Goal: Communication & Community: Answer question/provide support

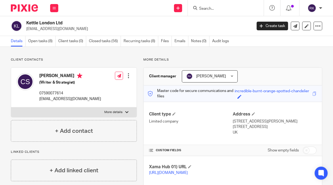
click at [210, 10] on input "Search" at bounding box center [223, 9] width 49 height 5
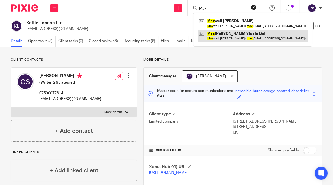
type input "Max"
click at [223, 35] on link at bounding box center [253, 36] width 110 height 12
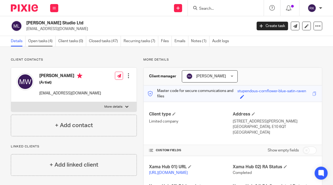
click at [45, 38] on link "Open tasks (4)" at bounding box center [41, 41] width 27 height 11
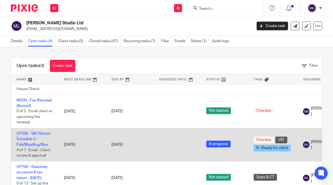
scroll to position [33, 0]
click at [27, 132] on link "CP200 - VAT Return Schedule 2 - Feb/May/Aug/Nov" at bounding box center [34, 139] width 34 height 15
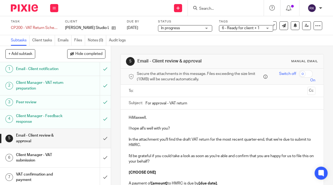
click at [131, 117] on p "HiMaxwell," at bounding box center [222, 117] width 187 height 5
click at [144, 118] on p "Hi Maxwell," at bounding box center [222, 117] width 187 height 5
click at [145, 118] on p "Hi Maxwell," at bounding box center [222, 117] width 187 height 5
click at [209, 90] on input "text" at bounding box center [222, 91] width 166 height 6
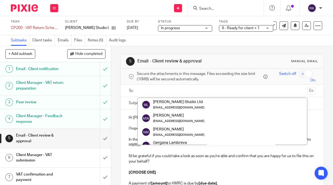
scroll to position [54, 0]
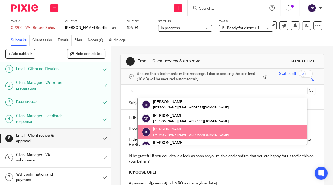
click at [207, 172] on p "[CHOOSE ONE]" at bounding box center [222, 172] width 187 height 5
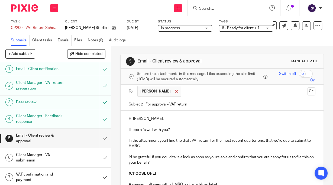
click at [175, 91] on span at bounding box center [177, 92] width 4 height 4
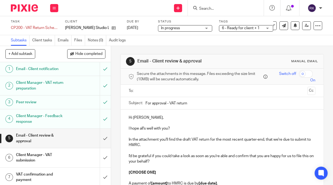
click at [162, 94] on input "text" at bounding box center [222, 91] width 166 height 6
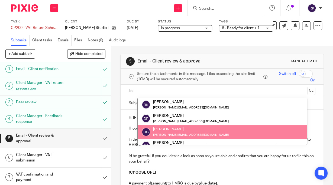
paste input "[EMAIL_ADDRESS][DOMAIN_NAME]"
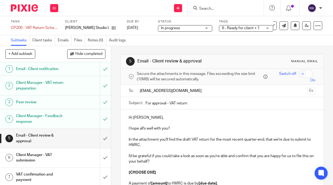
scroll to position [0, 0]
type input "[EMAIL_ADDRESS][DOMAIN_NAME]"
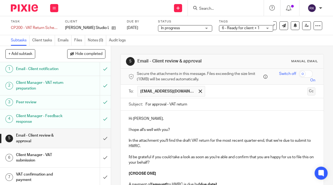
click at [307, 88] on button "Cc" at bounding box center [311, 92] width 8 height 8
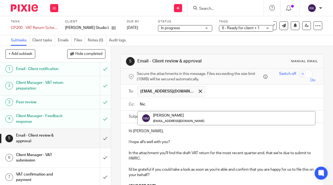
type input "Nic"
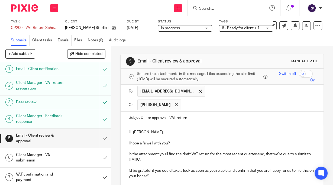
click at [192, 107] on input "text" at bounding box center [248, 105] width 129 height 11
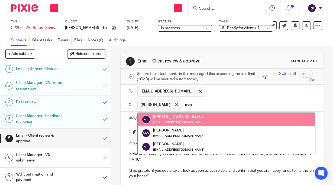
drag, startPoint x: 206, startPoint y: 102, endPoint x: 184, endPoint y: 106, distance: 22.6
click at [184, 106] on input "max" at bounding box center [248, 105] width 129 height 11
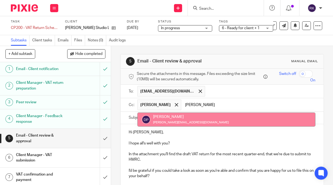
type input "dan"
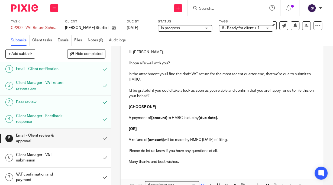
scroll to position [87, 0]
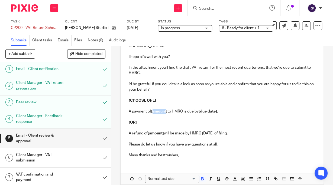
drag, startPoint x: 166, startPoint y: 111, endPoint x: 153, endPoint y: 110, distance: 13.3
click at [153, 110] on strong "[amount]" at bounding box center [159, 112] width 16 height 4
click at [153, 111] on strong "[2,447.44" at bounding box center [159, 112] width 16 height 4
drag, startPoint x: 160, startPoint y: 98, endPoint x: 118, endPoint y: 102, distance: 42.5
click at [118, 102] on div "5 Email - Client review & approval Manual email Secure the attachments in this …" at bounding box center [222, 115] width 222 height 139
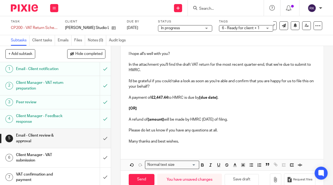
scroll to position [101, 0]
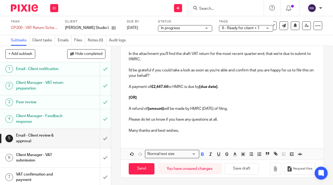
drag, startPoint x: 243, startPoint y: 108, endPoint x: 115, endPoint y: 99, distance: 128.5
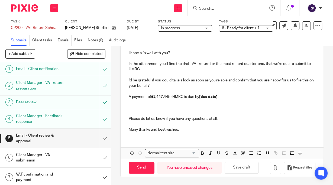
scroll to position [89, 0]
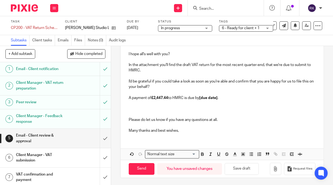
click at [132, 108] on p at bounding box center [222, 108] width 187 height 5
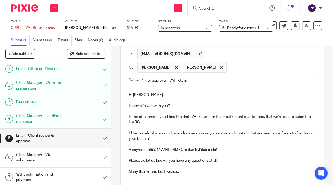
scroll to position [78, 0]
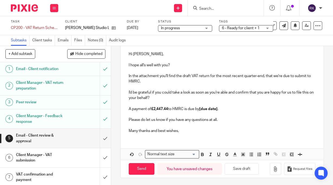
click at [190, 130] on p "Many thanks and best wishes," at bounding box center [222, 130] width 187 height 5
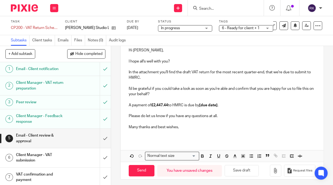
scroll to position [84, 0]
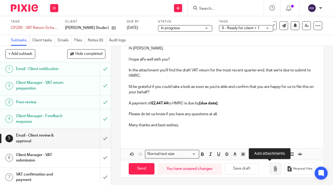
click at [273, 167] on icon "button" at bounding box center [275, 168] width 5 height 5
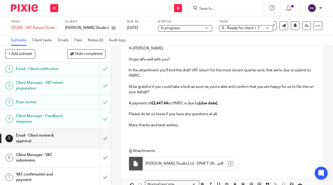
click at [134, 140] on div "Hi Max, I hope all's well with you? In the attachment you'll find the draft VAT…" at bounding box center [222, 115] width 203 height 150
click at [183, 124] on p "Many thanks and best wishes," at bounding box center [222, 125] width 187 height 5
click at [315, 25] on icon at bounding box center [317, 25] width 5 height 5
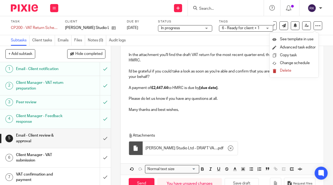
scroll to position [114, 0]
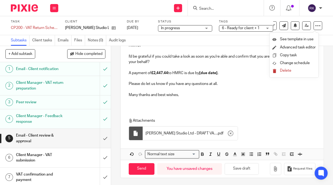
click at [136, 111] on div "Hi Max, I hope all's well with you? In the attachment you'll find the draft VAT…" at bounding box center [222, 85] width 203 height 150
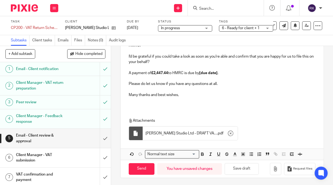
click at [186, 95] on p "Many thanks and best wishes," at bounding box center [222, 94] width 187 height 5
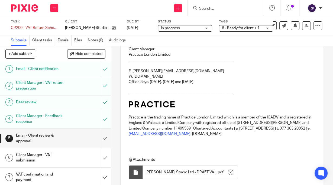
scroll to position [97, 0]
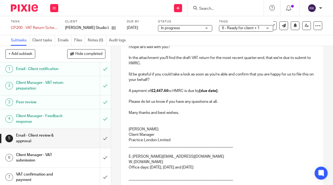
click at [135, 121] on p at bounding box center [222, 123] width 187 height 5
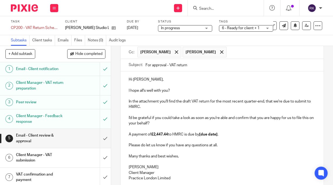
scroll to position [65, 0]
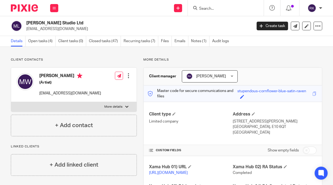
click at [127, 76] on div at bounding box center [128, 75] width 5 height 5
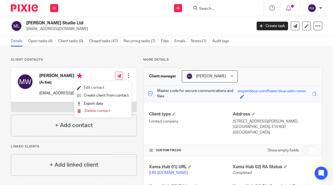
click at [97, 88] on link "Edit contact" at bounding box center [103, 88] width 52 height 8
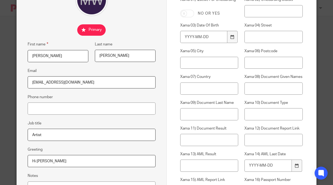
scroll to position [43, 0]
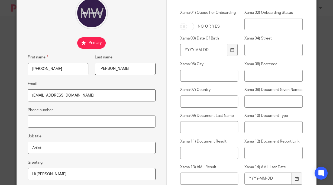
click at [95, 99] on input "[EMAIL_ADDRESS][DOMAIN_NAME]" at bounding box center [92, 95] width 128 height 12
paste input "[EMAIL_ADDRESS][DOMAIN_NAME]"
drag, startPoint x: 79, startPoint y: 95, endPoint x: 0, endPoint y: 101, distance: 79.4
click at [0, 101] on div "Edit contact First name Maxwell Last name Wade Email maxwellwade@hotmail.com ma…" at bounding box center [166, 92] width 333 height 185
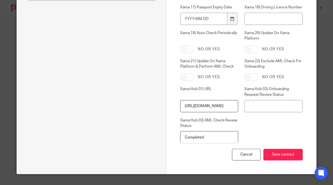
scroll to position [260, 0]
type input "maxwadestudio@gmail.com"
click at [273, 153] on input "Save contact" at bounding box center [282, 155] width 39 height 12
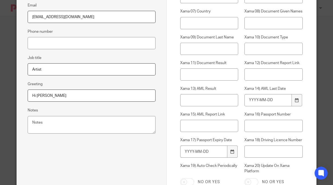
scroll to position [108, 0]
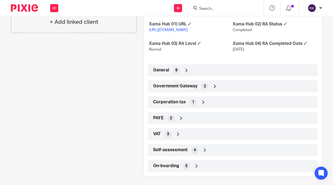
scroll to position [150, 0]
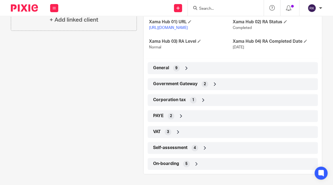
click at [187, 132] on div "VAT 3" at bounding box center [233, 132] width 162 height 9
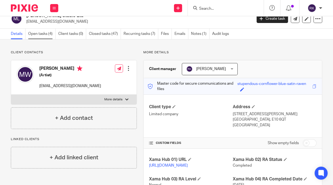
scroll to position [0, 0]
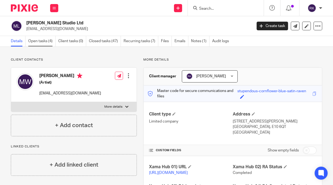
click at [40, 43] on link "Open tasks (4)" at bounding box center [41, 41] width 27 height 11
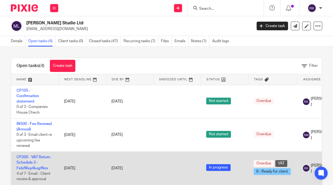
click at [36, 160] on td "CP200 - VAT Return Schedule 2 - Feb/May/Aug/[DATE] of 7 · Email - Client review…" at bounding box center [34, 168] width 47 height 33
click at [38, 153] on td "CP200 - VAT Return Schedule 2 - Feb/May/Aug/[DATE] of 7 · Email - Client review…" at bounding box center [34, 168] width 47 height 33
click at [39, 156] on link "CP200 - VAT Return Schedule 2 - Feb/May/Aug/Nov" at bounding box center [34, 163] width 34 height 15
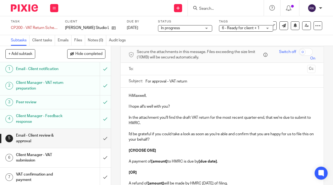
scroll to position [22, 0]
click at [131, 96] on p "HiMaxwell," at bounding box center [222, 96] width 187 height 5
click at [145, 96] on p "Hi [PERSON_NAME]," at bounding box center [222, 96] width 187 height 5
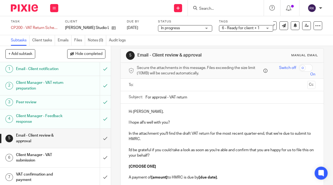
scroll to position [0, 0]
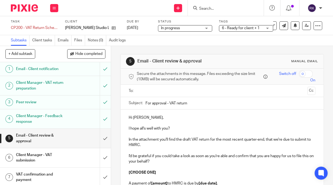
click at [170, 93] on input "text" at bounding box center [222, 91] width 166 height 6
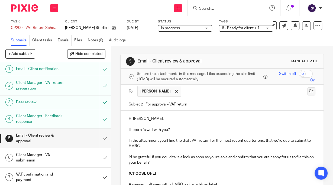
click at [307, 92] on button "Cc" at bounding box center [311, 92] width 8 height 8
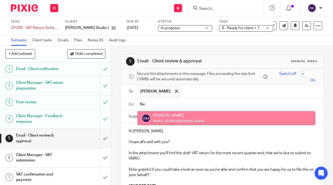
type input "Nic"
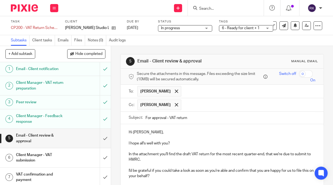
click at [192, 105] on input "text" at bounding box center [248, 105] width 129 height 11
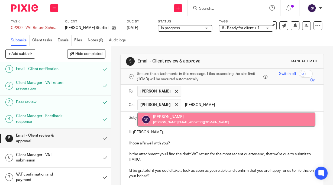
type input "[PERSON_NAME]"
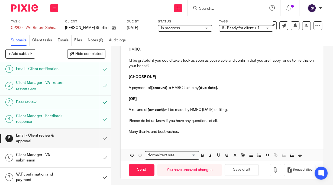
scroll to position [111, 0]
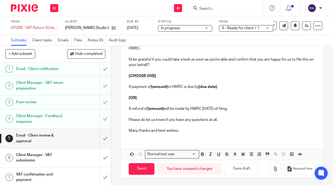
click at [184, 132] on p "Many thanks and best wishes," at bounding box center [222, 130] width 187 height 5
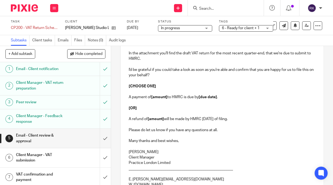
scroll to position [56, 0]
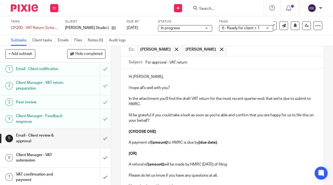
drag, startPoint x: 245, startPoint y: 166, endPoint x: 125, endPoint y: 149, distance: 121.6
click at [125, 149] on div "Hi Max, I hope all's well with you? In the attachment you'll find the draft VAT…" at bounding box center [222, 182] width 203 height 226
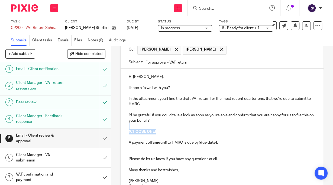
drag, startPoint x: 160, startPoint y: 128, endPoint x: 164, endPoint y: 133, distance: 6.4
click at [164, 133] on div "Hi Max, I hope all's well with you? In the attachment you'll find the draft VAT…" at bounding box center [222, 174] width 203 height 210
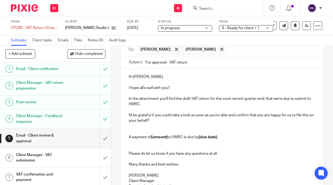
click at [146, 144] on p at bounding box center [222, 142] width 187 height 5
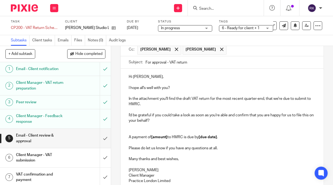
click at [134, 124] on p at bounding box center [222, 126] width 187 height 5
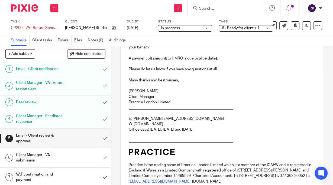
scroll to position [185, 0]
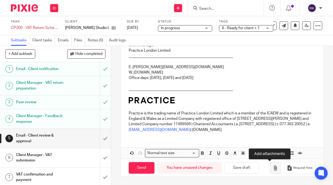
click at [270, 165] on button "button" at bounding box center [275, 168] width 11 height 12
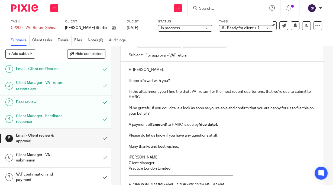
scroll to position [65, 0]
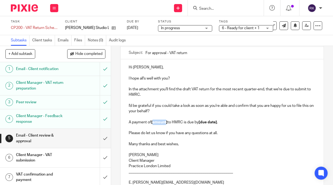
drag, startPoint x: 166, startPoint y: 122, endPoint x: 152, endPoint y: 123, distance: 13.8
click at [152, 123] on strong "[amount]" at bounding box center [159, 123] width 16 height 4
click at [153, 122] on strong "[2,447.44]" at bounding box center [159, 123] width 17 height 4
click at [185, 121] on p "A payment of £2,447.44 to HMRC is due by [due date] ." at bounding box center [222, 122] width 187 height 5
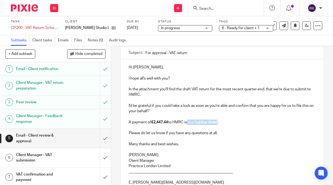
drag, startPoint x: 185, startPoint y: 123, endPoint x: 219, endPoint y: 124, distance: 33.4
click at [219, 124] on p "A payment of £2,447.44 to HMRC is due by [due date] ." at bounding box center [222, 122] width 187 height 5
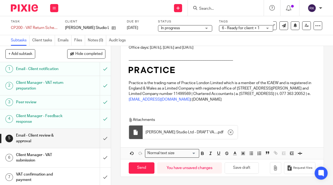
scroll to position [216, 0]
click at [139, 168] on input "Send" at bounding box center [142, 169] width 26 height 12
type input "Sent"
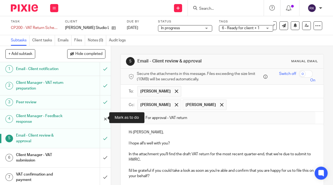
scroll to position [1, 0]
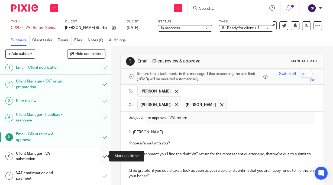
click at [102, 156] on input "submit" at bounding box center [55, 156] width 111 height 19
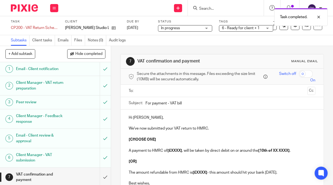
click at [234, 27] on span "6 - Ready for client + 1" at bounding box center [241, 28] width 38 height 4
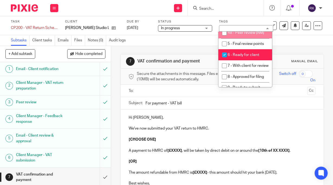
scroll to position [87, 0]
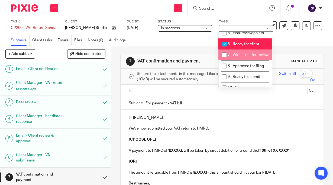
click at [226, 60] on input "checkbox" at bounding box center [224, 55] width 10 height 10
checkbox input "true"
click at [225, 49] on input "checkbox" at bounding box center [224, 44] width 10 height 10
checkbox input "false"
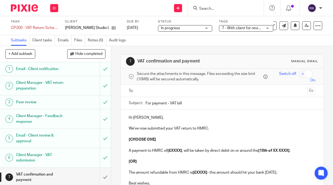
click at [167, 42] on div "Subtasks Client tasks Emails Files Notes (0) Audit logs" at bounding box center [166, 40] width 333 height 11
